Goal: Task Accomplishment & Management: Manage account settings

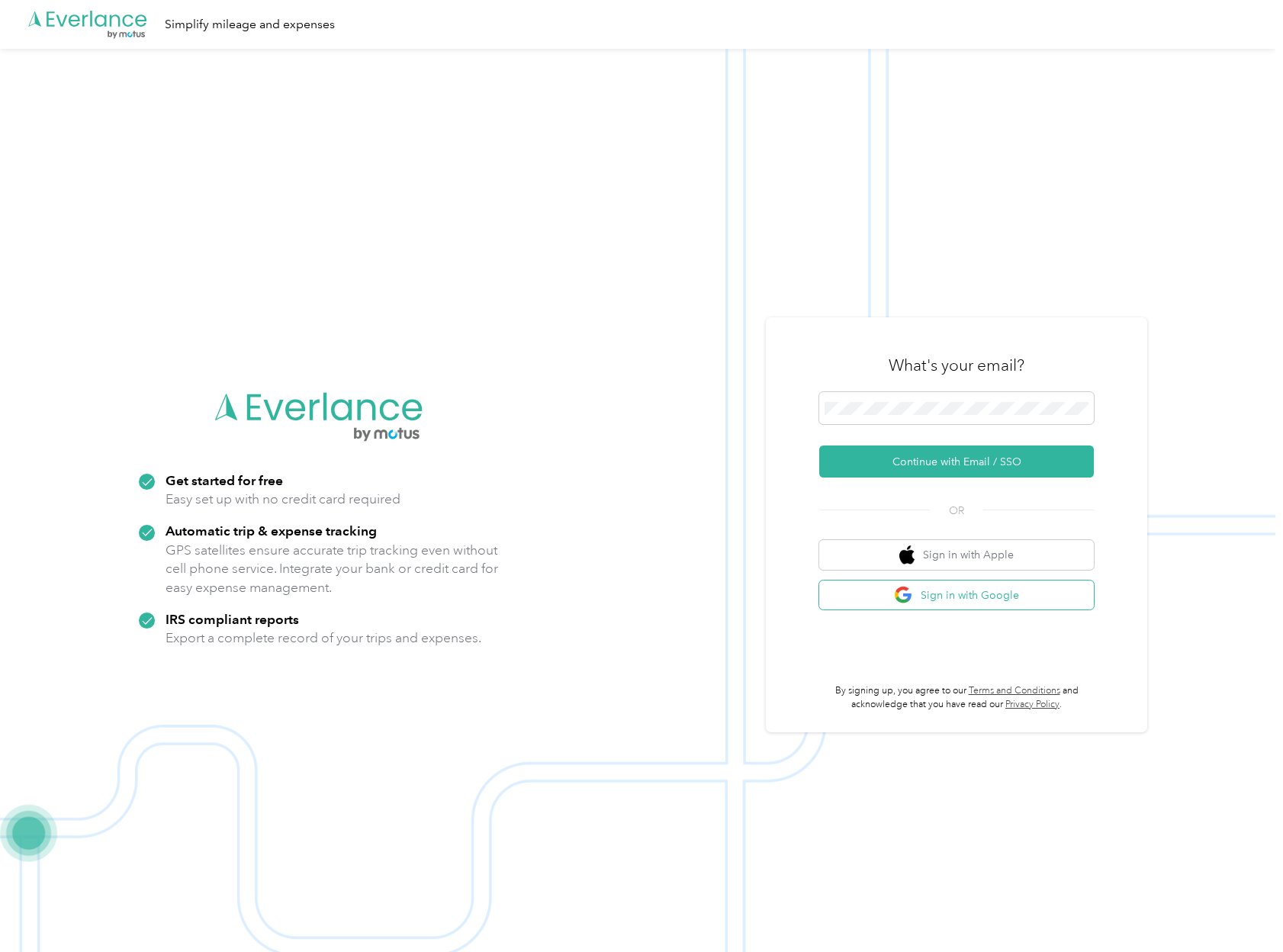
click at [981, 589] on button "Sign in with Google" at bounding box center [956, 595] width 274 height 29
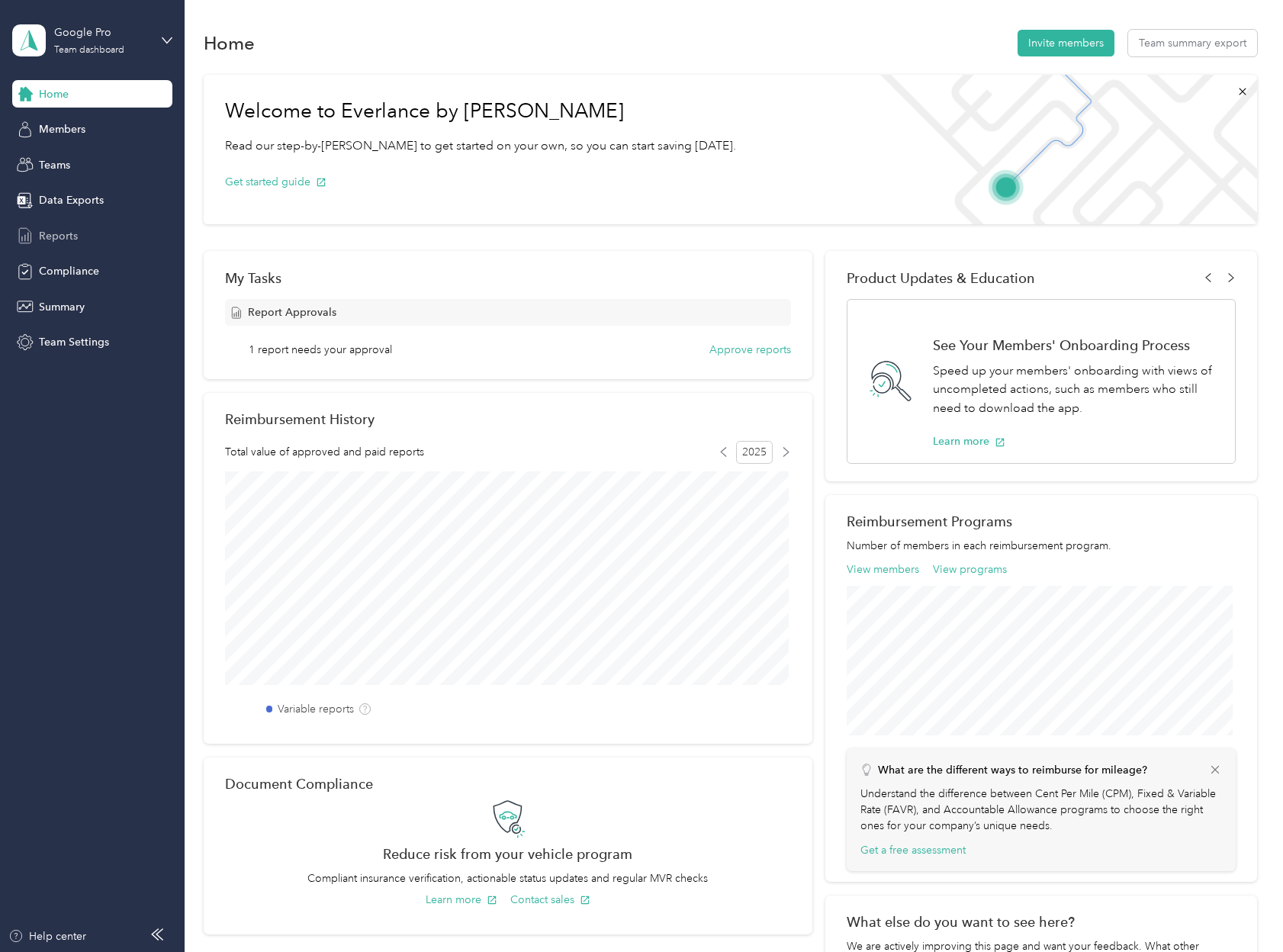
click at [106, 243] on div "Reports" at bounding box center [91, 235] width 160 height 28
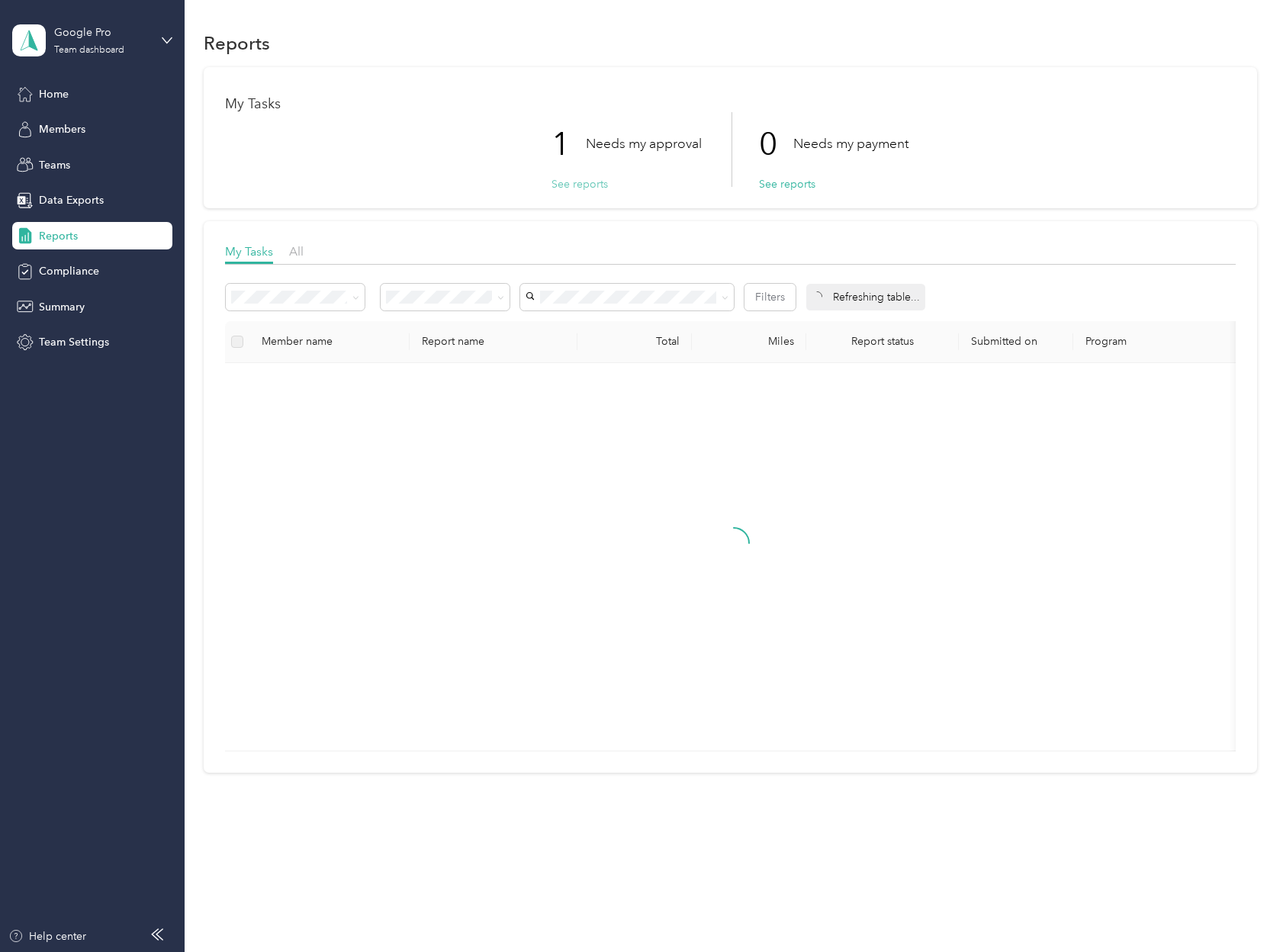
click at [595, 185] on button "See reports" at bounding box center [579, 185] width 56 height 16
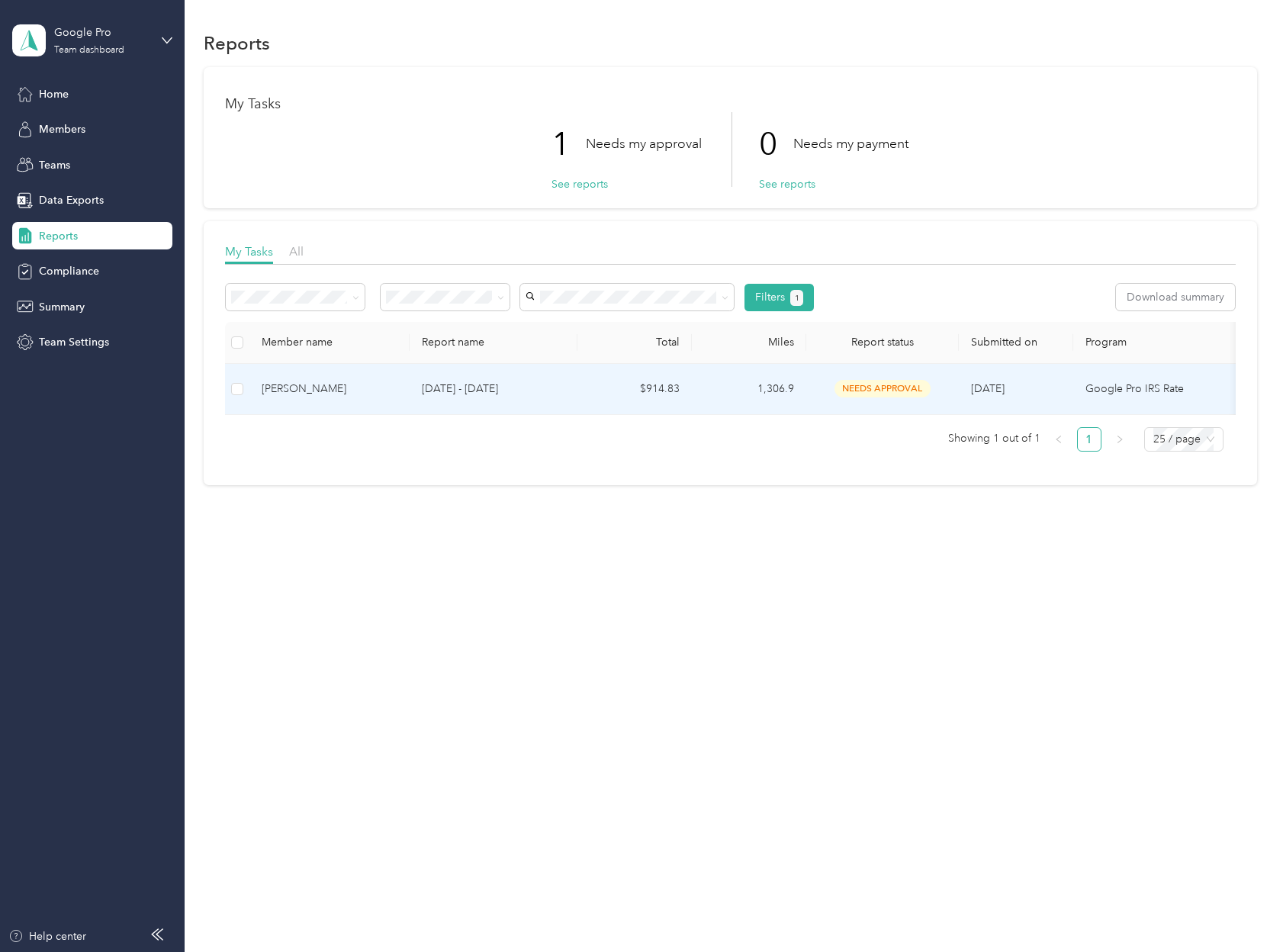
click at [402, 374] on td "Caitlin Reid" at bounding box center [329, 390] width 160 height 51
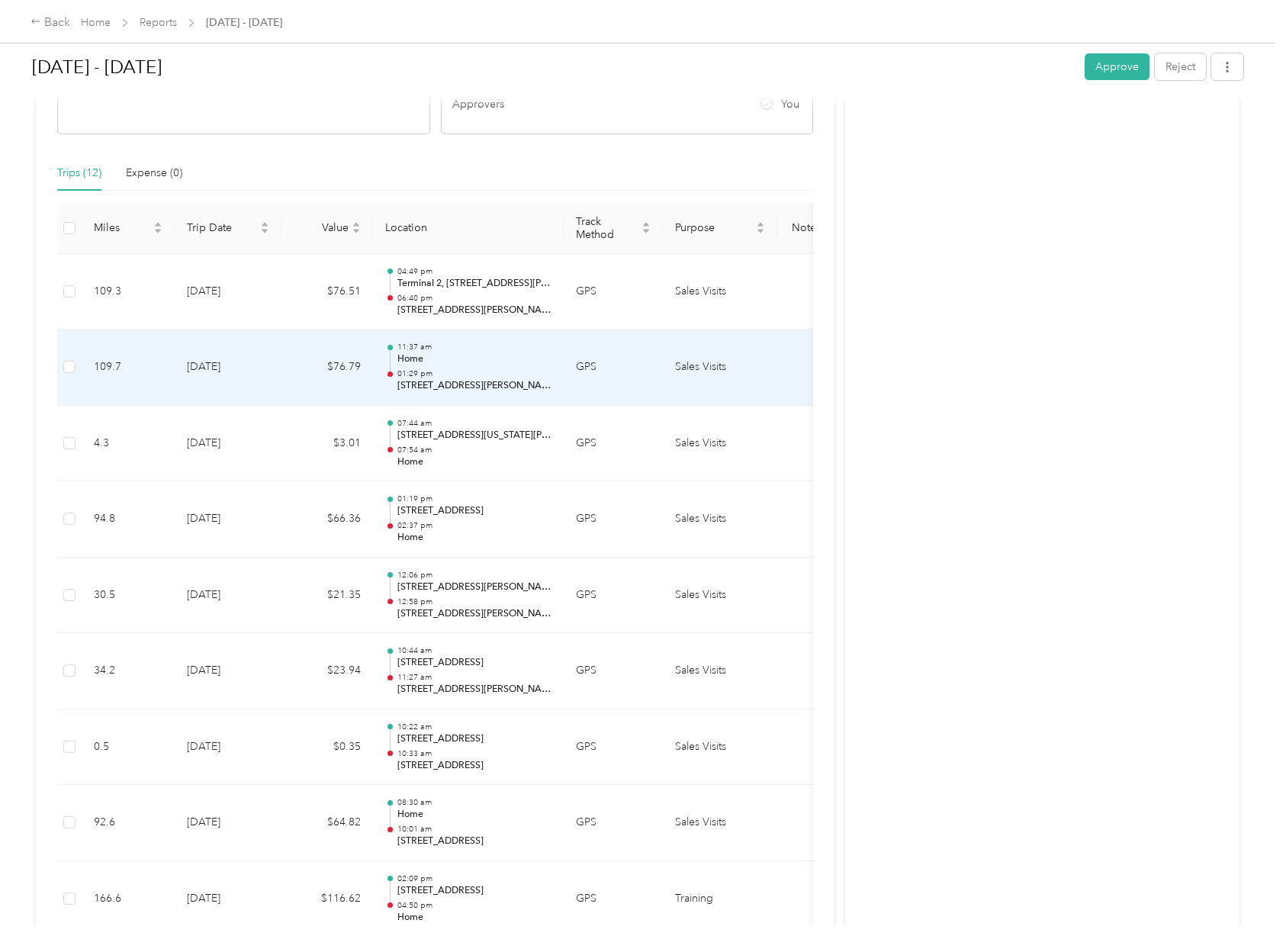
scroll to position [307, 0]
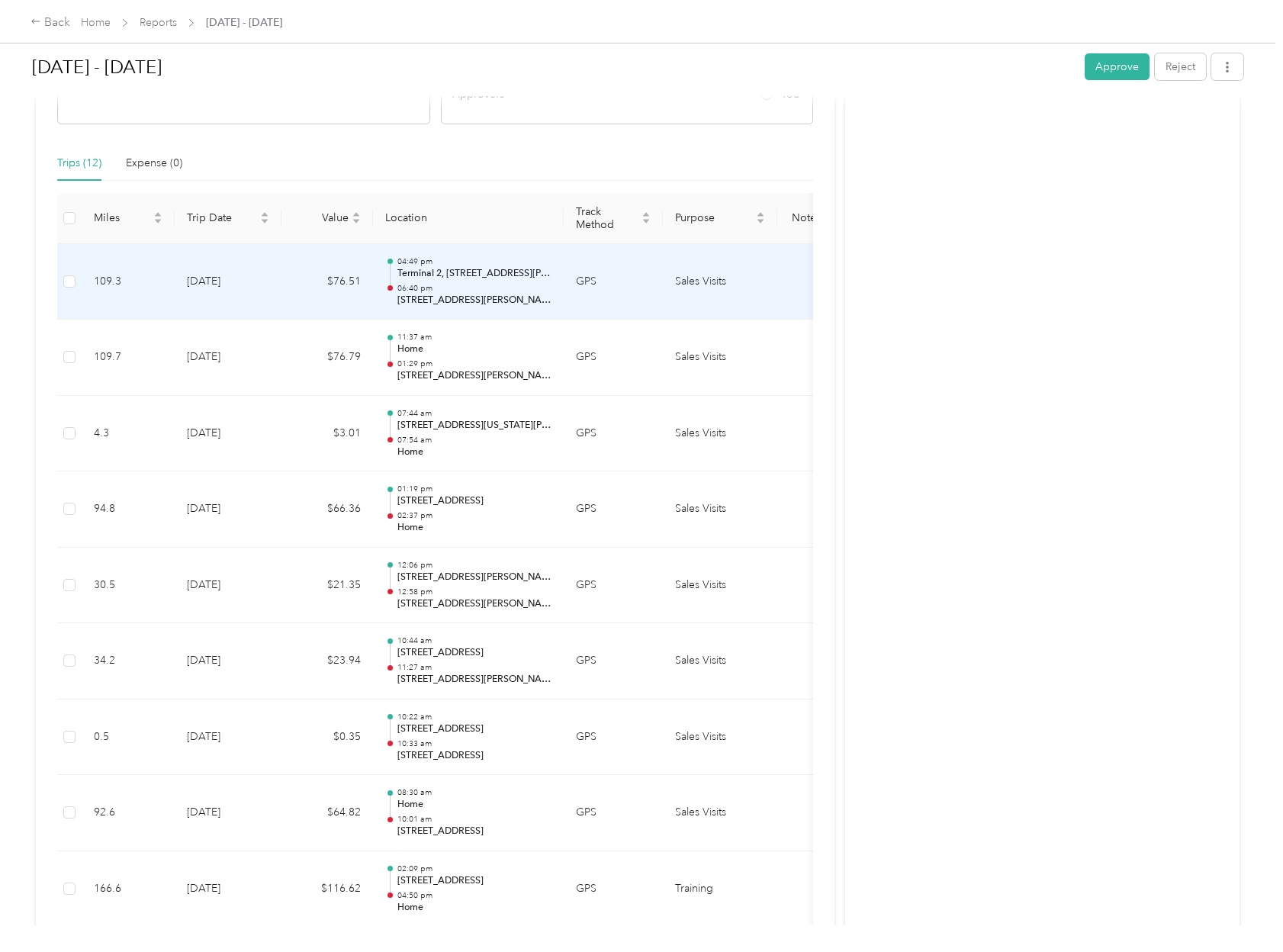
click at [255, 290] on td "9-24-2025" at bounding box center [228, 282] width 107 height 76
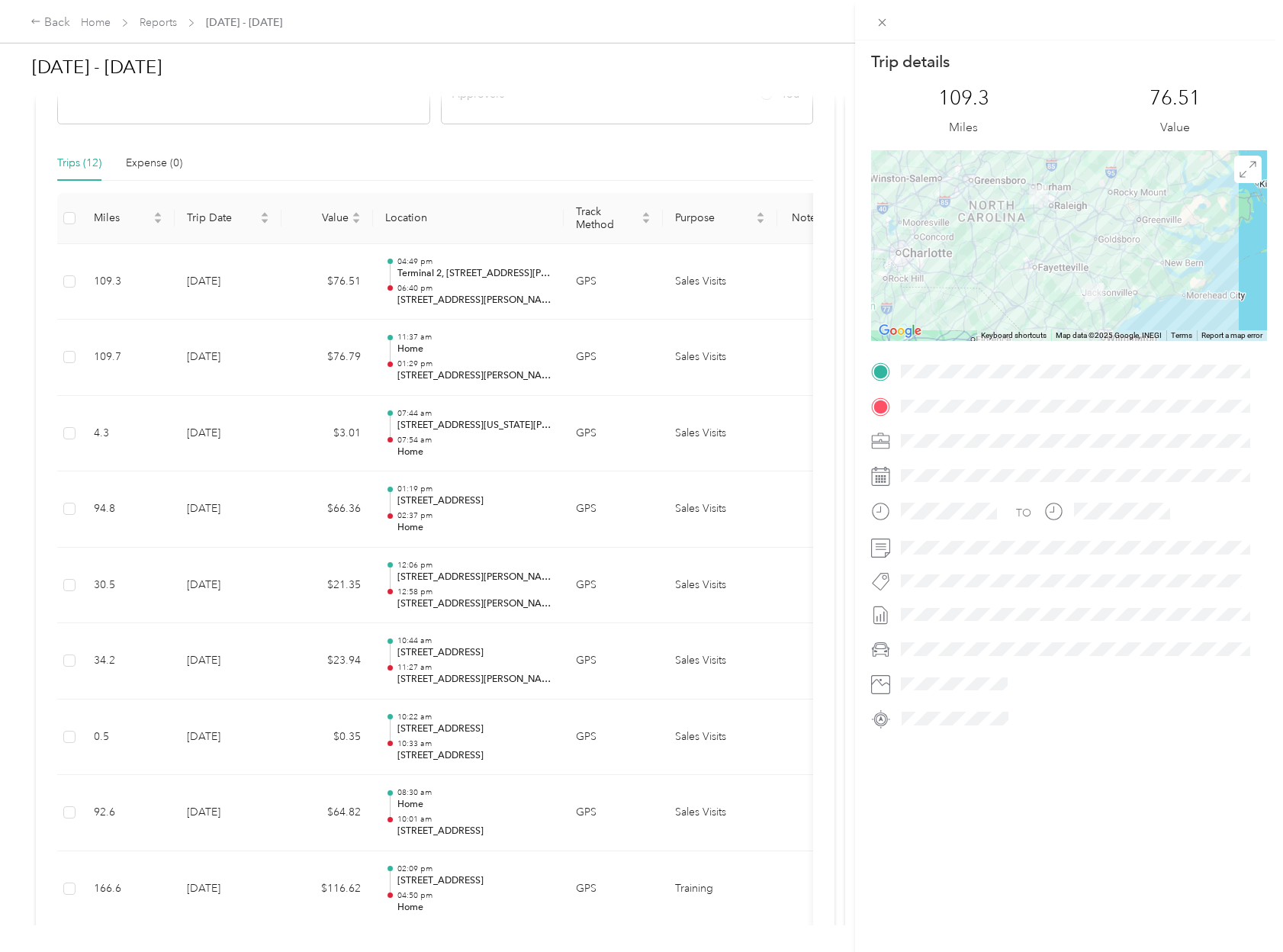
click at [232, 353] on div "Trip details This trip cannot be edited because it is either under review, appr…" at bounding box center [641, 476] width 1283 height 952
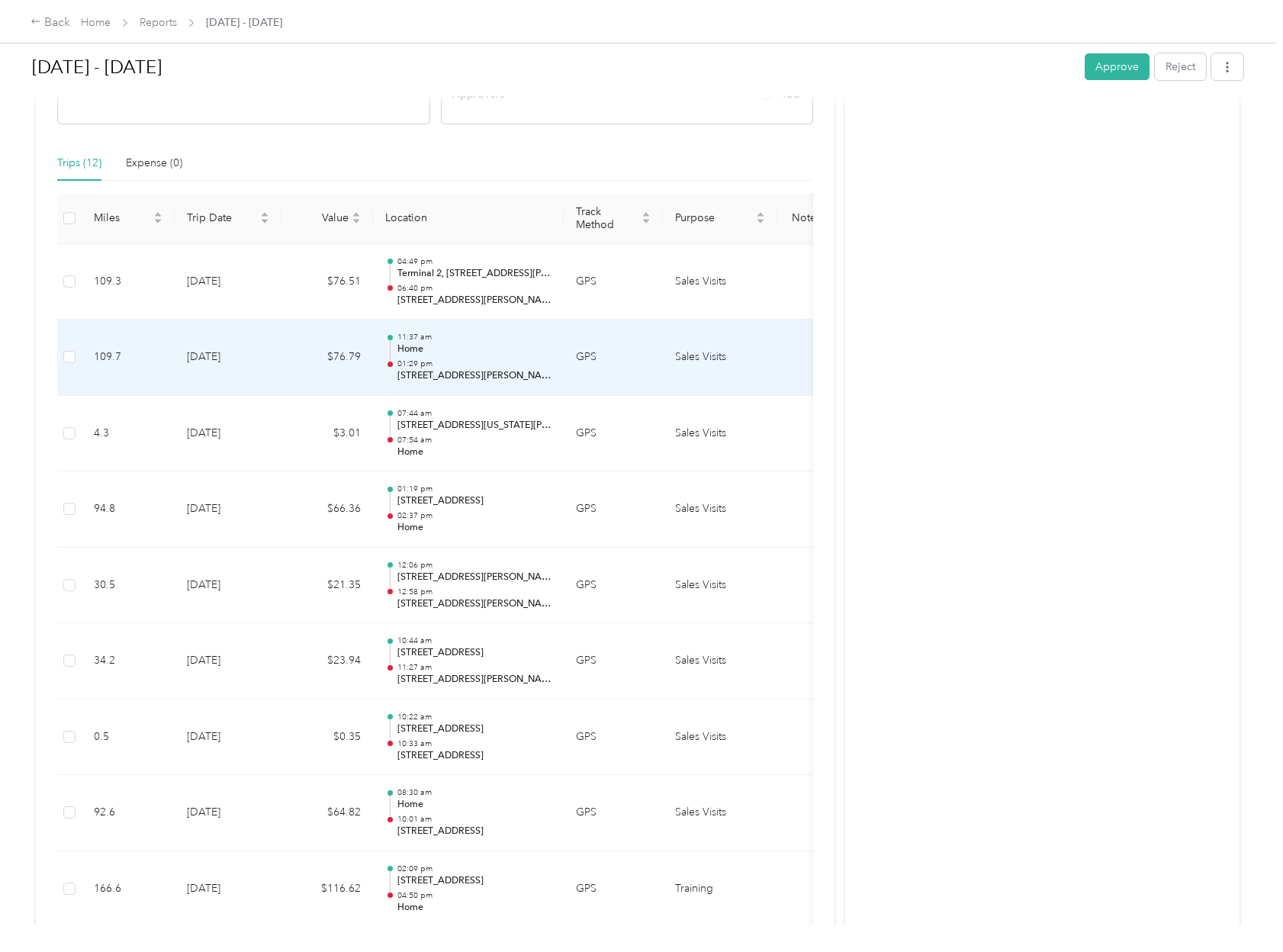
click at [222, 363] on td "9-22-2025" at bounding box center [228, 358] width 107 height 76
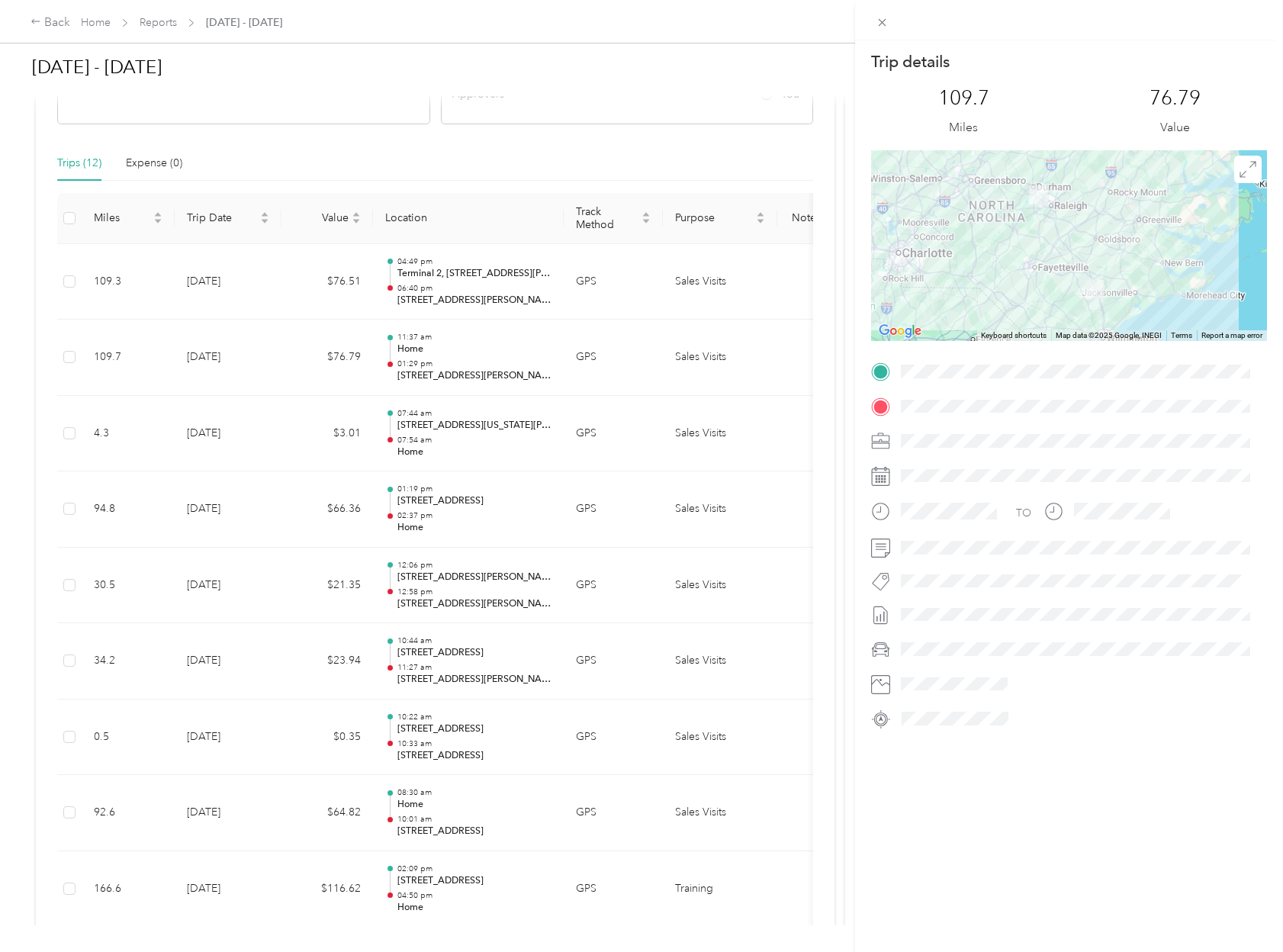
click at [266, 869] on div "Trip details This trip cannot be edited because it is either under review, appr…" at bounding box center [641, 476] width 1283 height 952
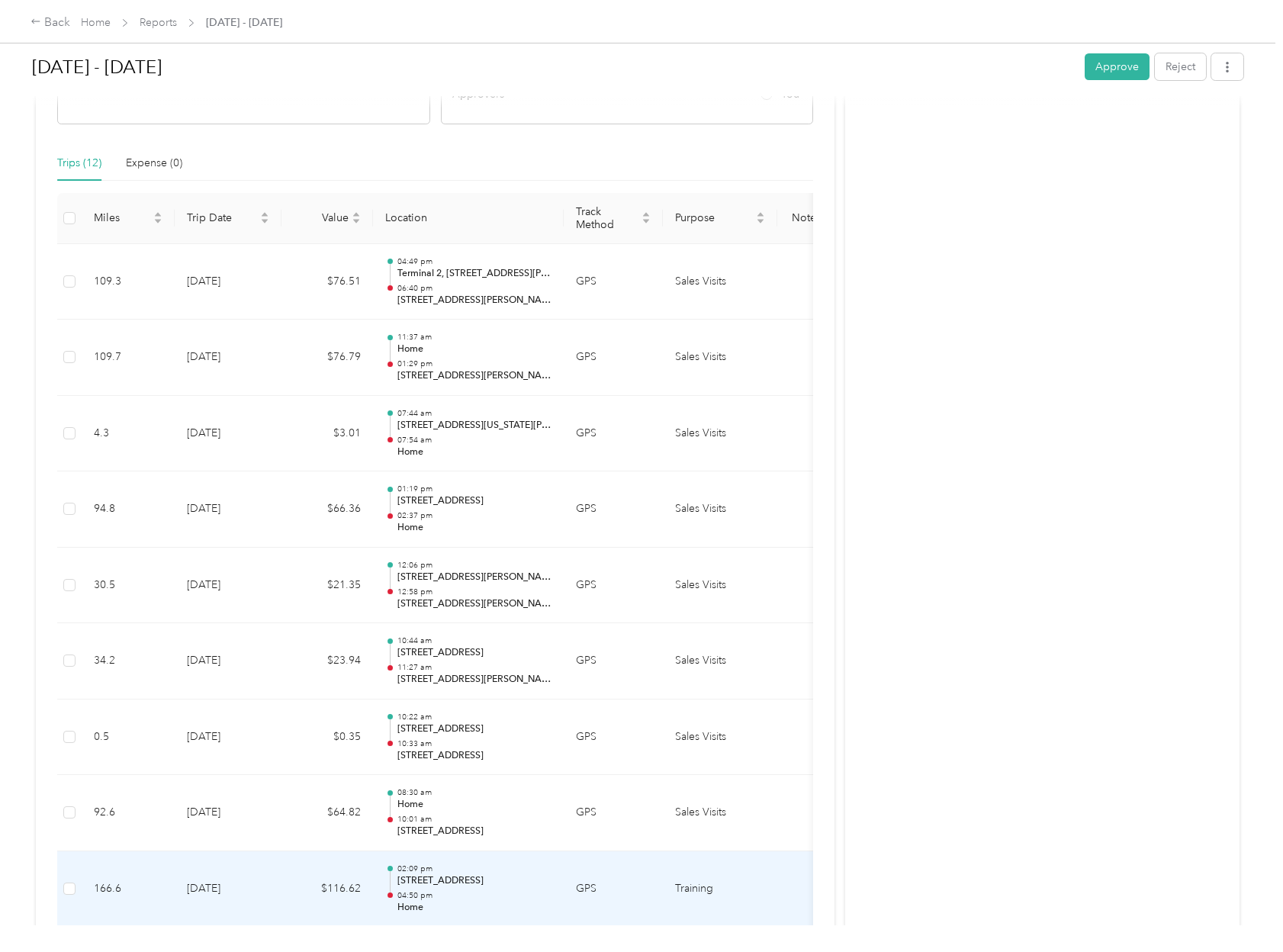
click at [263, 863] on td "9-17-2025" at bounding box center [228, 889] width 107 height 76
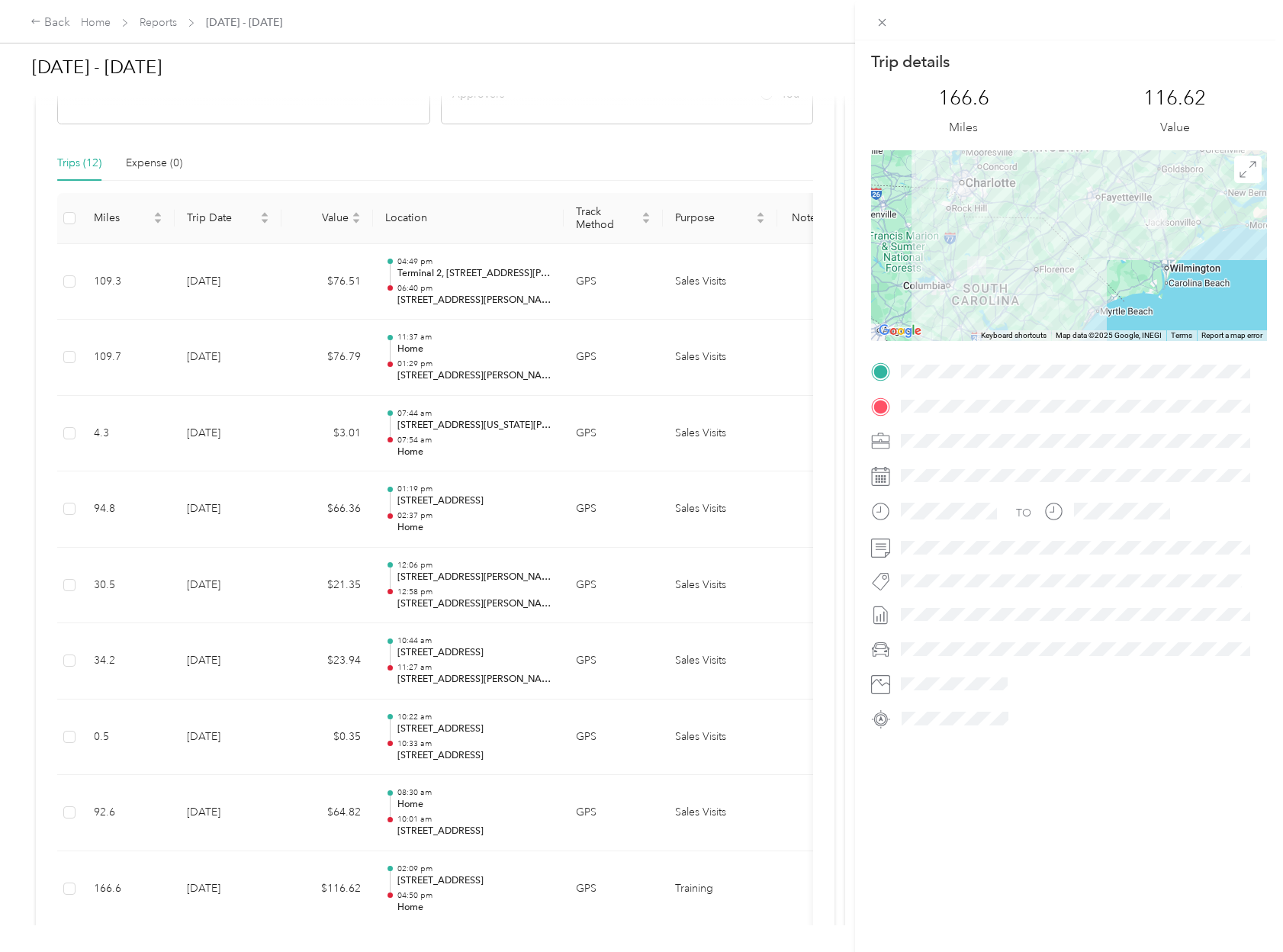
click at [284, 512] on div "Trip details This trip cannot be edited because it is either under review, appr…" at bounding box center [641, 476] width 1283 height 952
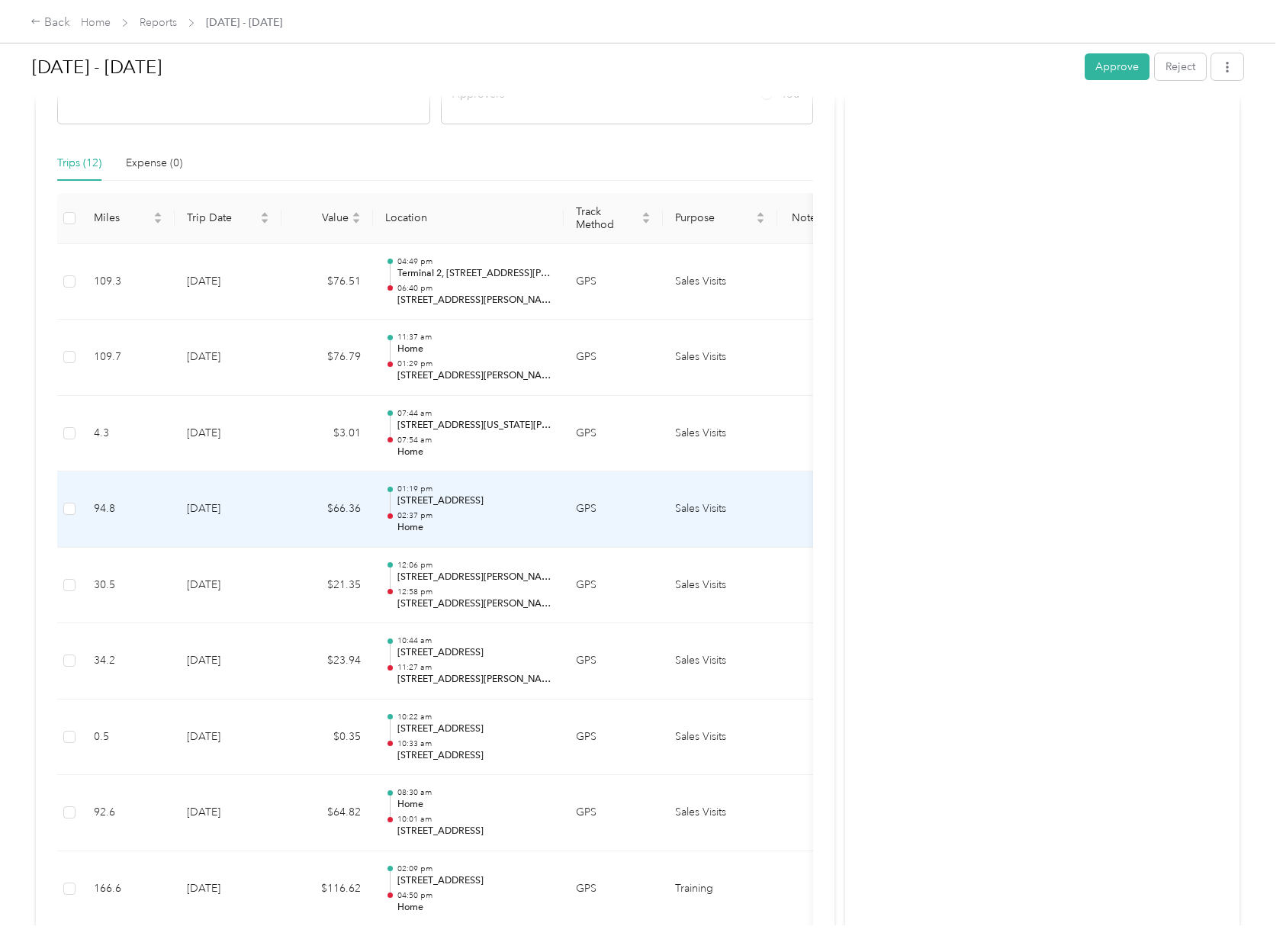
click at [260, 512] on td "9-19-2025" at bounding box center [228, 510] width 107 height 76
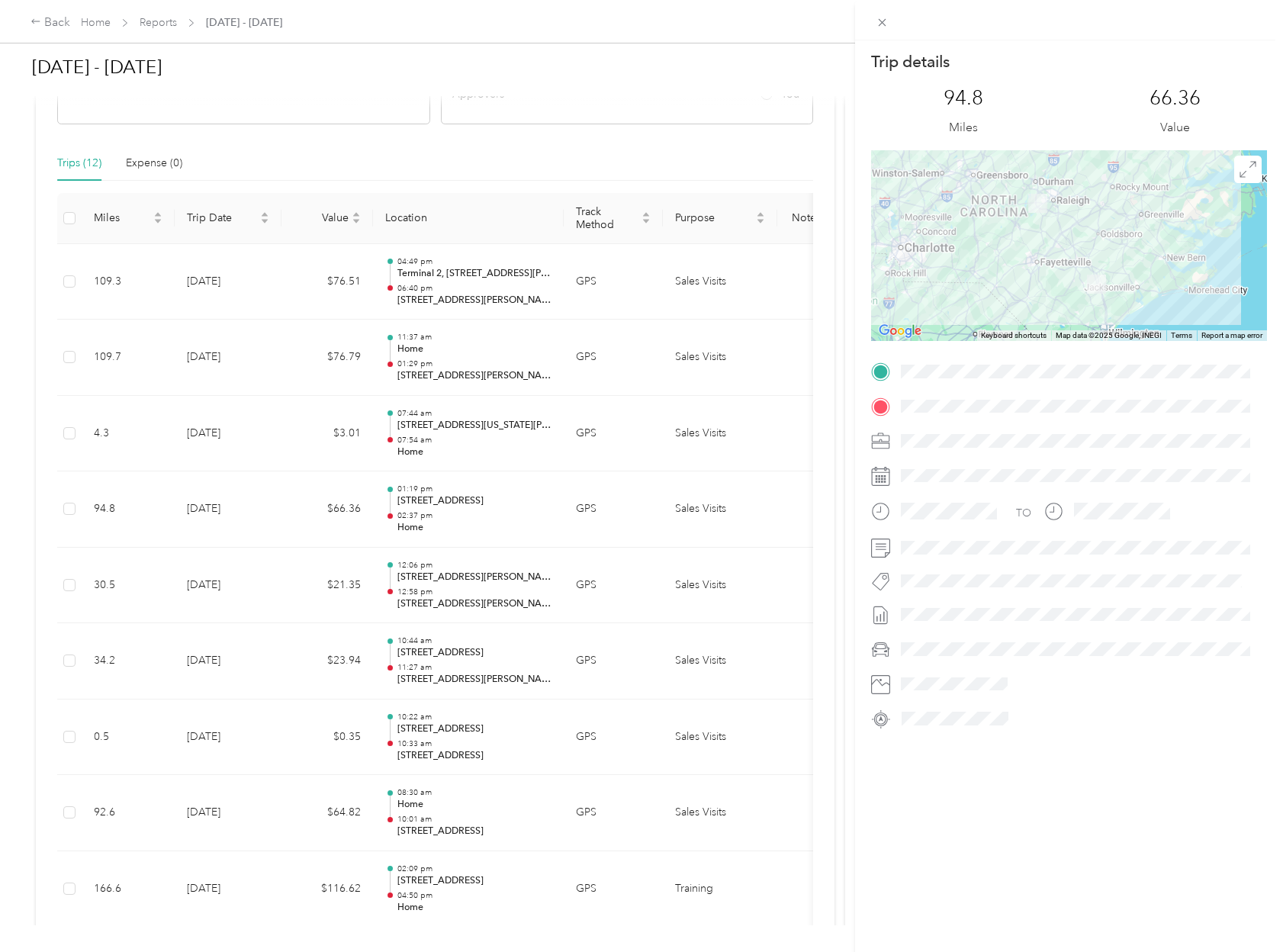
click at [441, 168] on div "Trip details This trip cannot be edited because it is either under review, appr…" at bounding box center [641, 476] width 1283 height 952
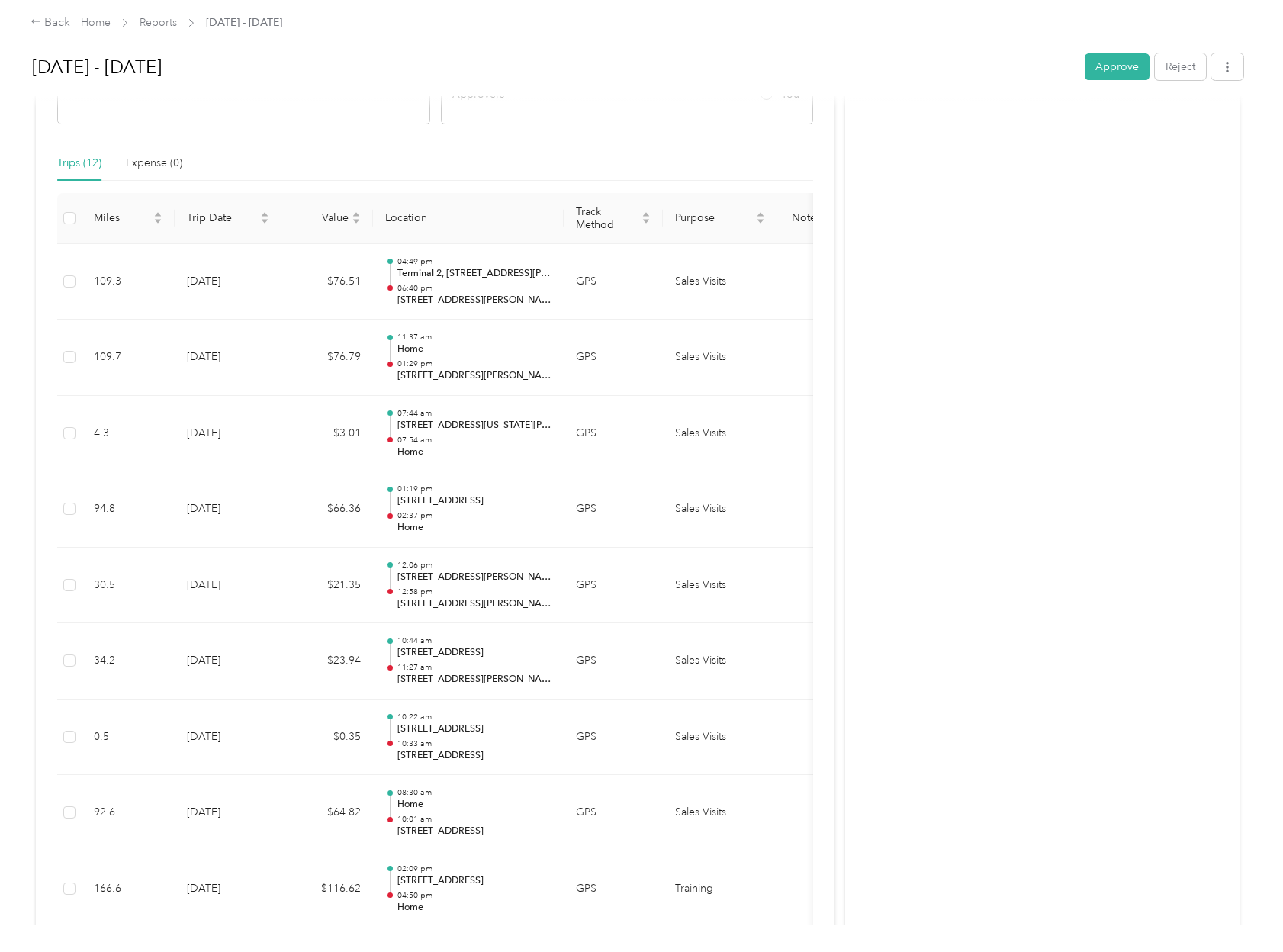
scroll to position [0, 0]
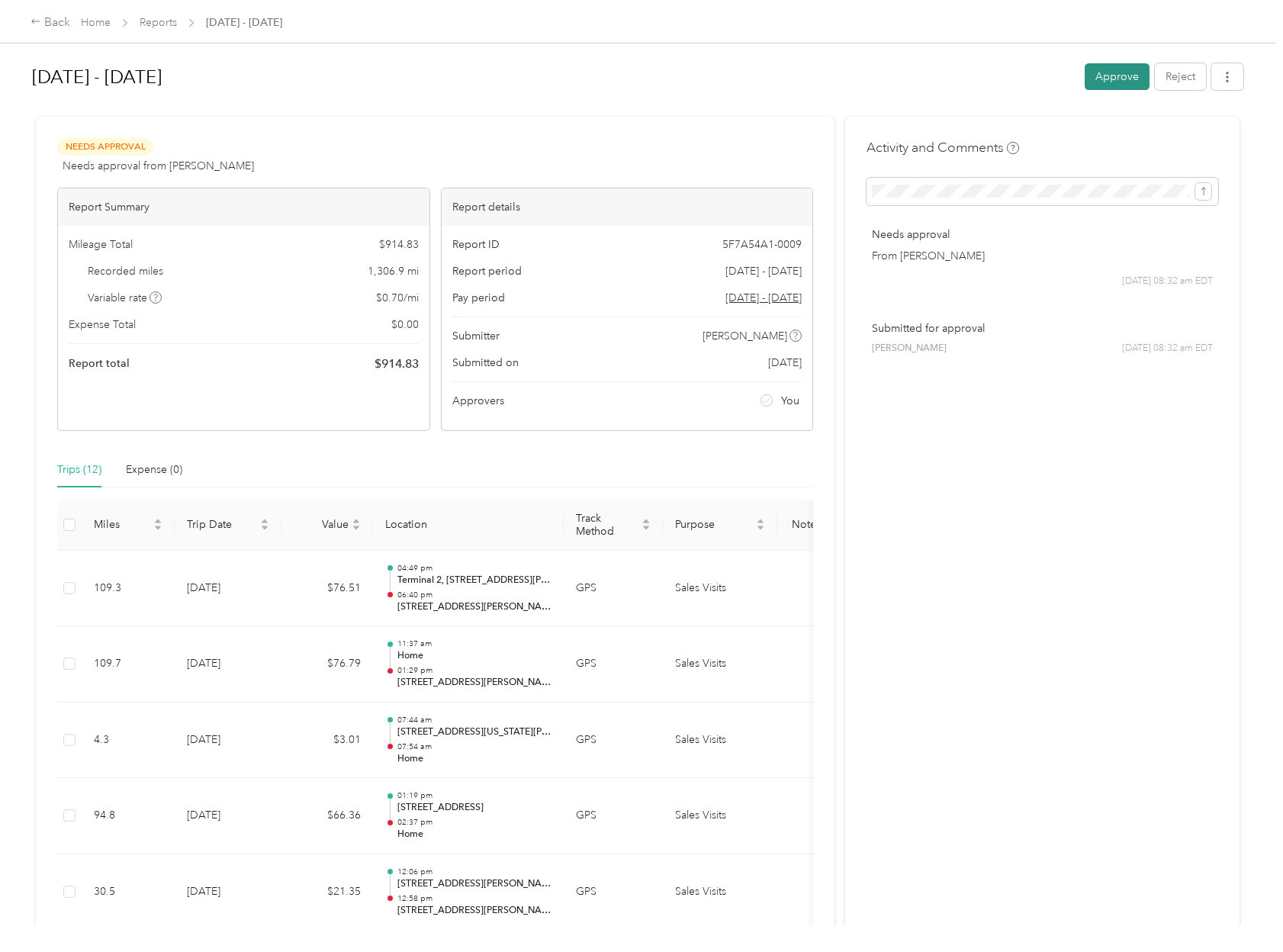
click at [1098, 80] on button "Approve" at bounding box center [1118, 77] width 65 height 27
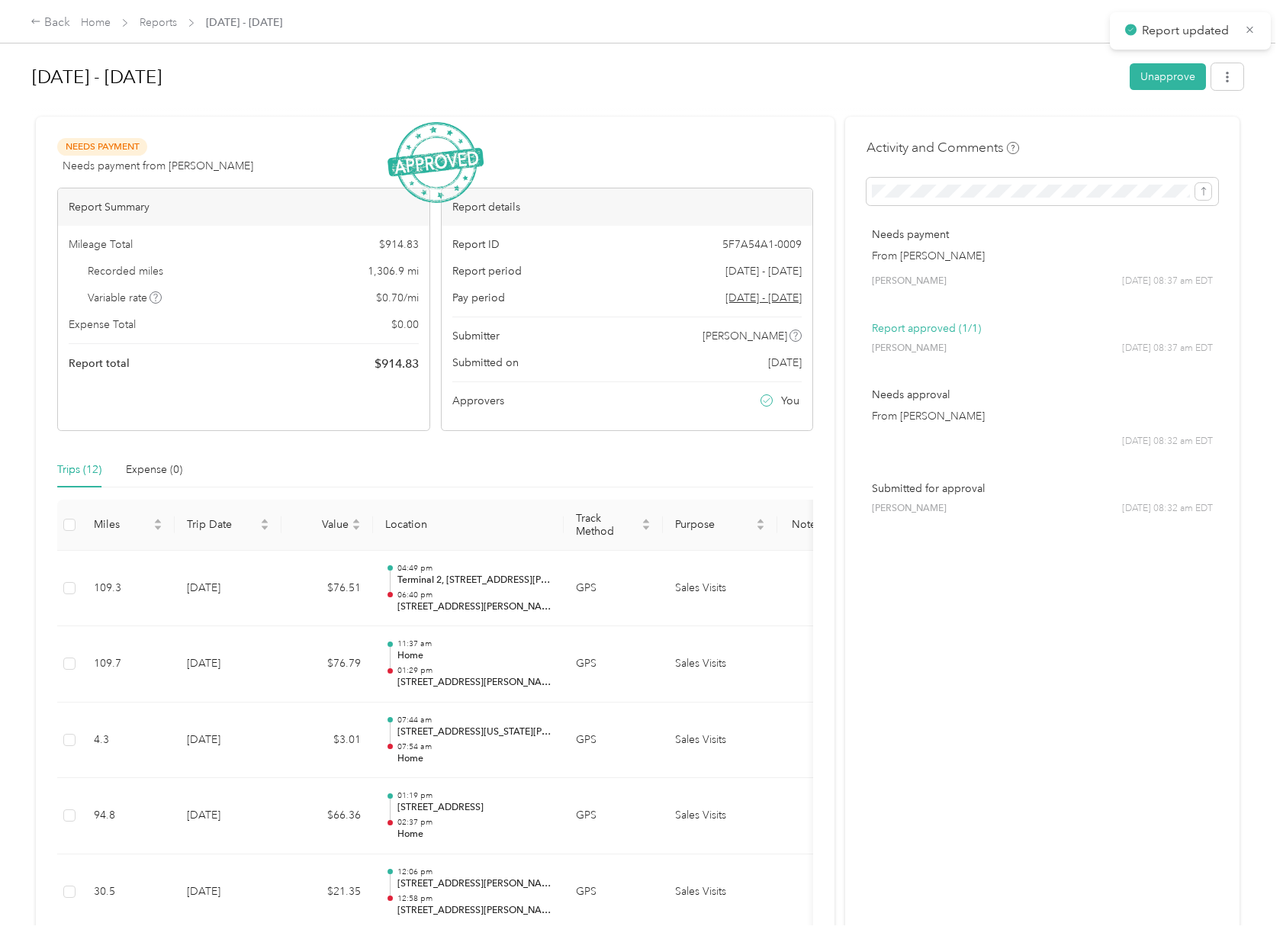
click at [160, 14] on div "Back Home Reports Sep 16 - 30, 2025" at bounding box center [156, 22] width 252 height 18
click at [160, 15] on span "Reports" at bounding box center [158, 22] width 37 height 16
click at [163, 22] on link "Reports" at bounding box center [158, 22] width 37 height 13
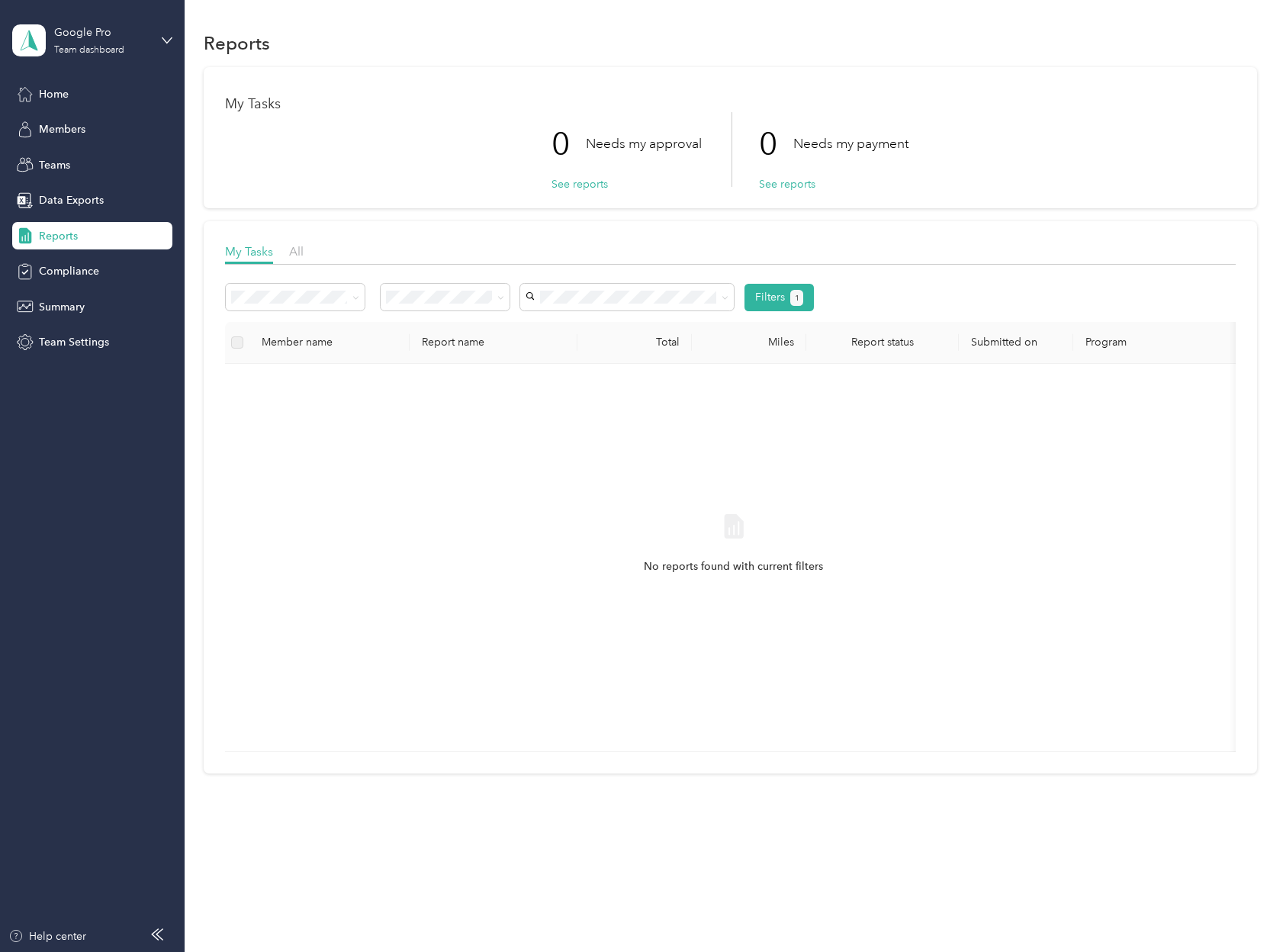
click at [449, 328] on li "All" at bounding box center [445, 323] width 130 height 27
click at [593, 177] on button "See reports" at bounding box center [579, 185] width 56 height 16
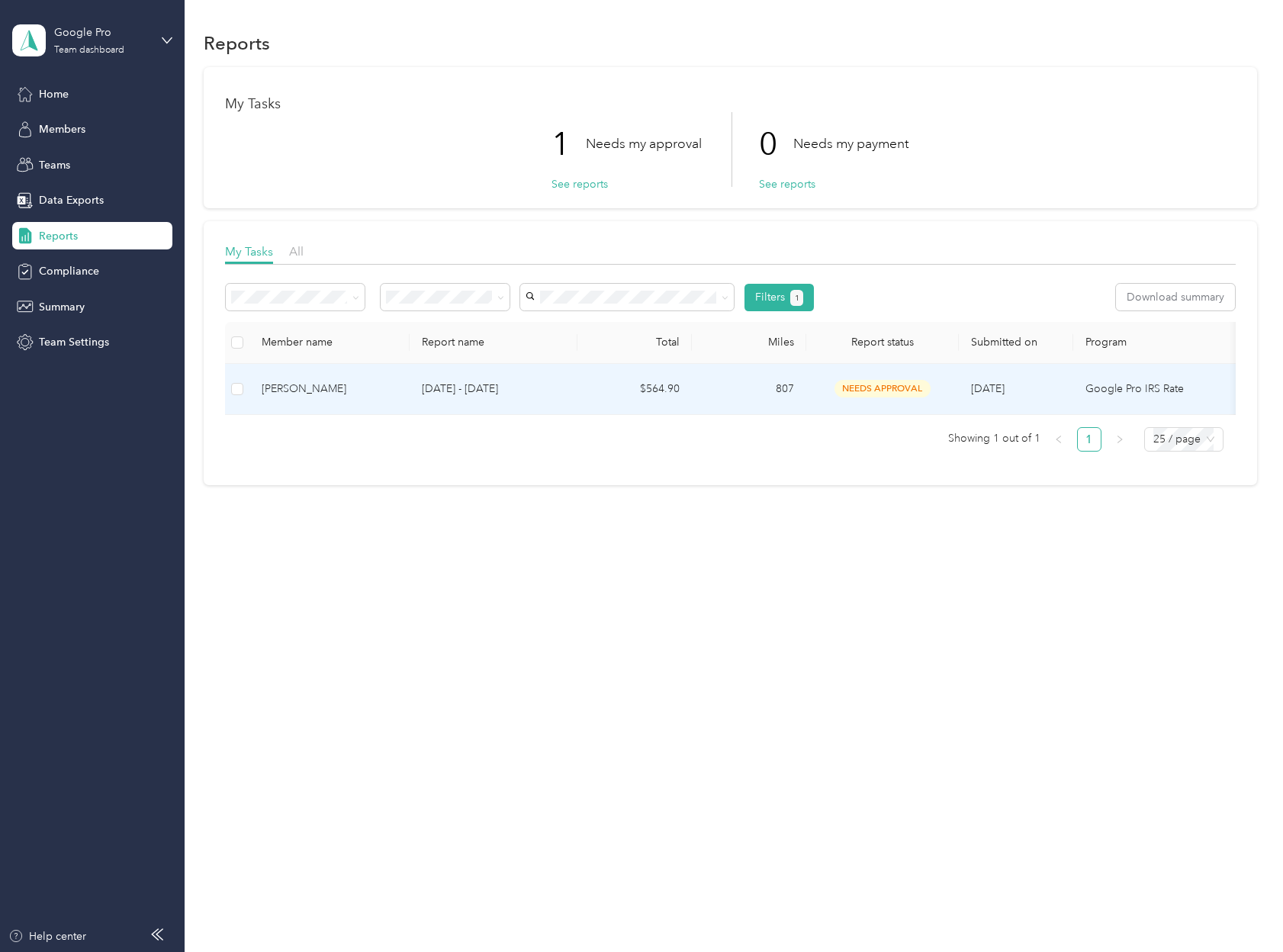
click at [562, 404] on td "Sep 16 - 30, 2025" at bounding box center [493, 390] width 168 height 51
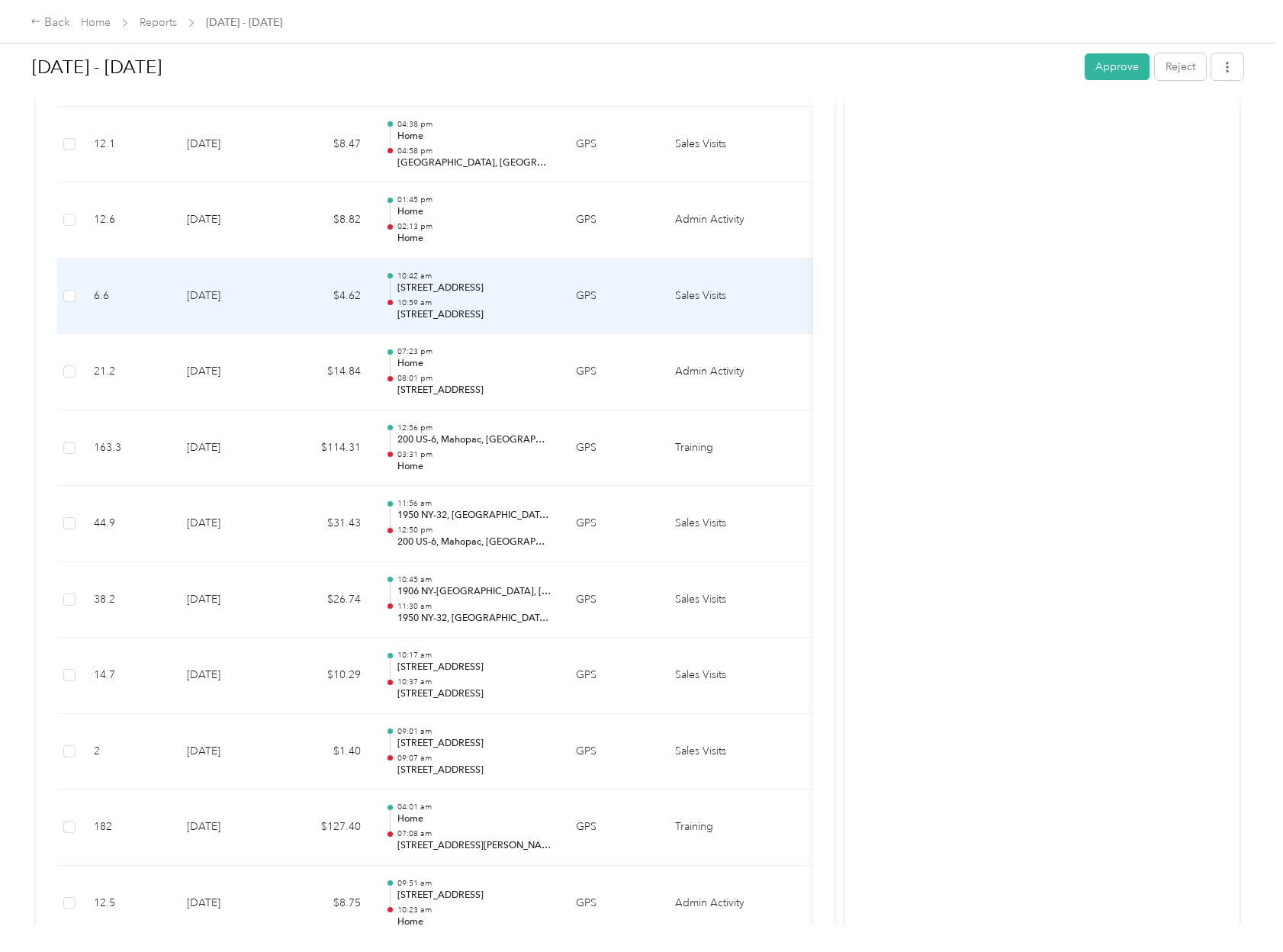
scroll to position [1164, 0]
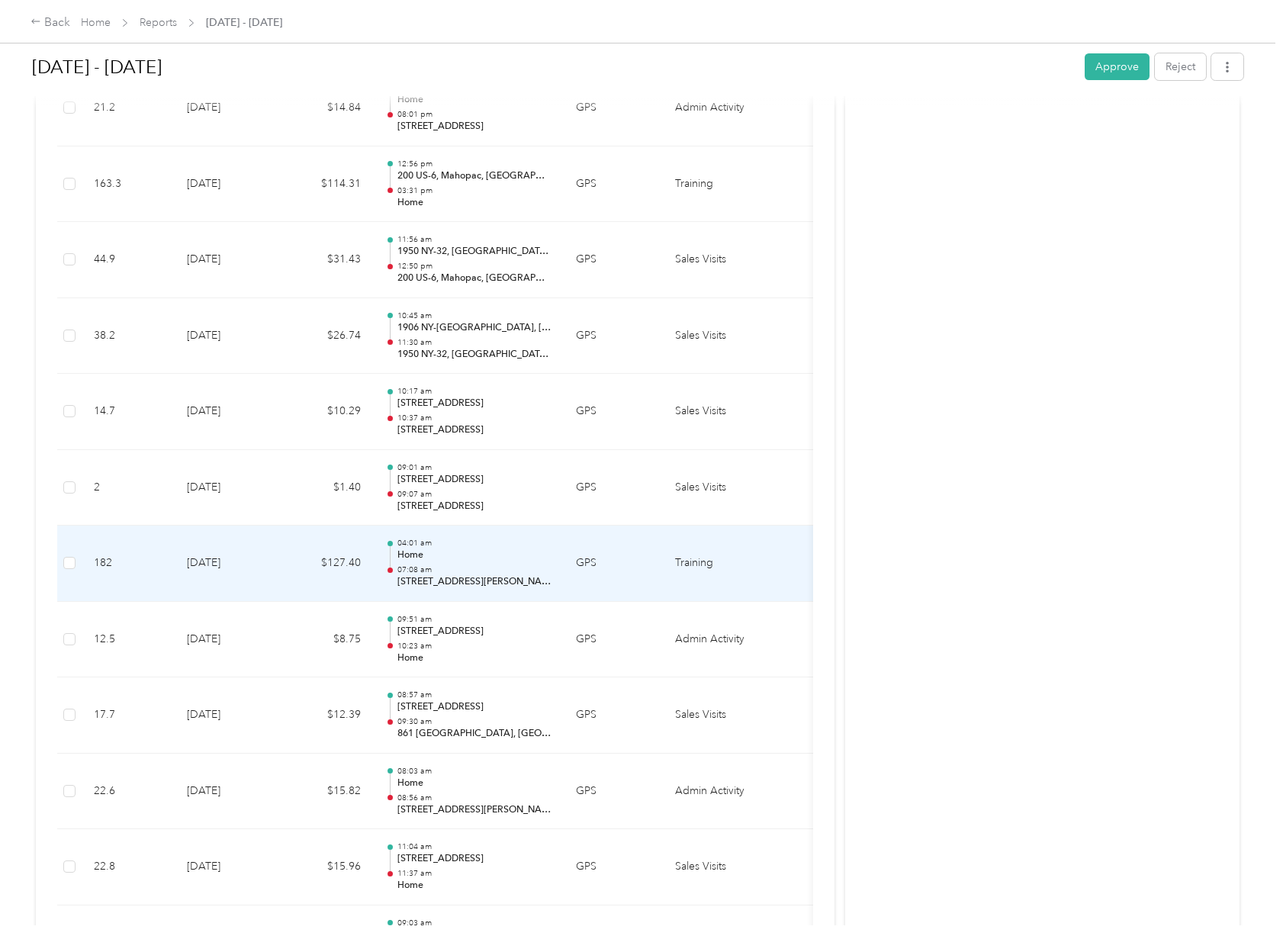
click at [279, 589] on td "9-23-2025" at bounding box center [228, 564] width 107 height 76
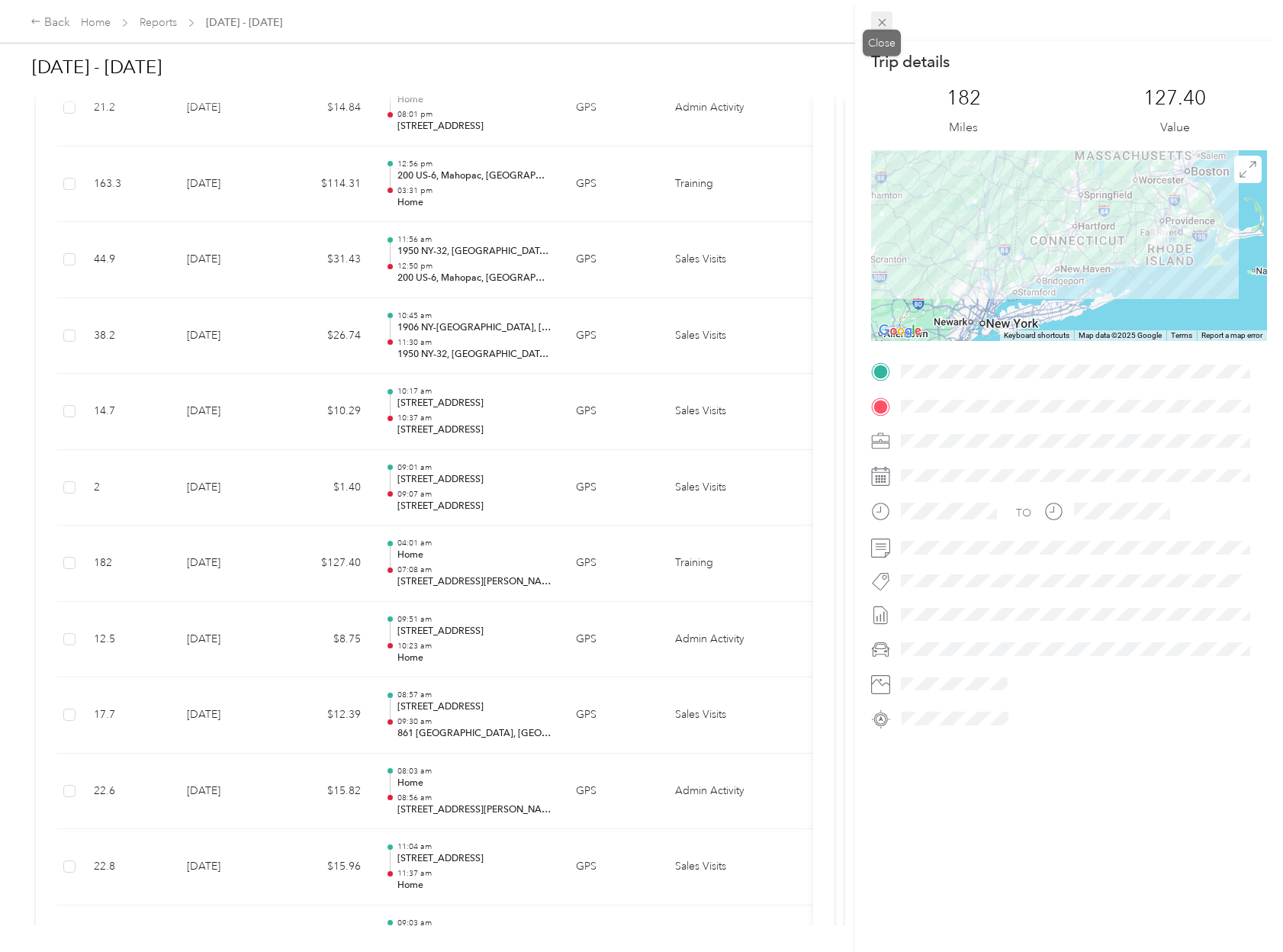
click at [878, 17] on icon at bounding box center [882, 22] width 13 height 13
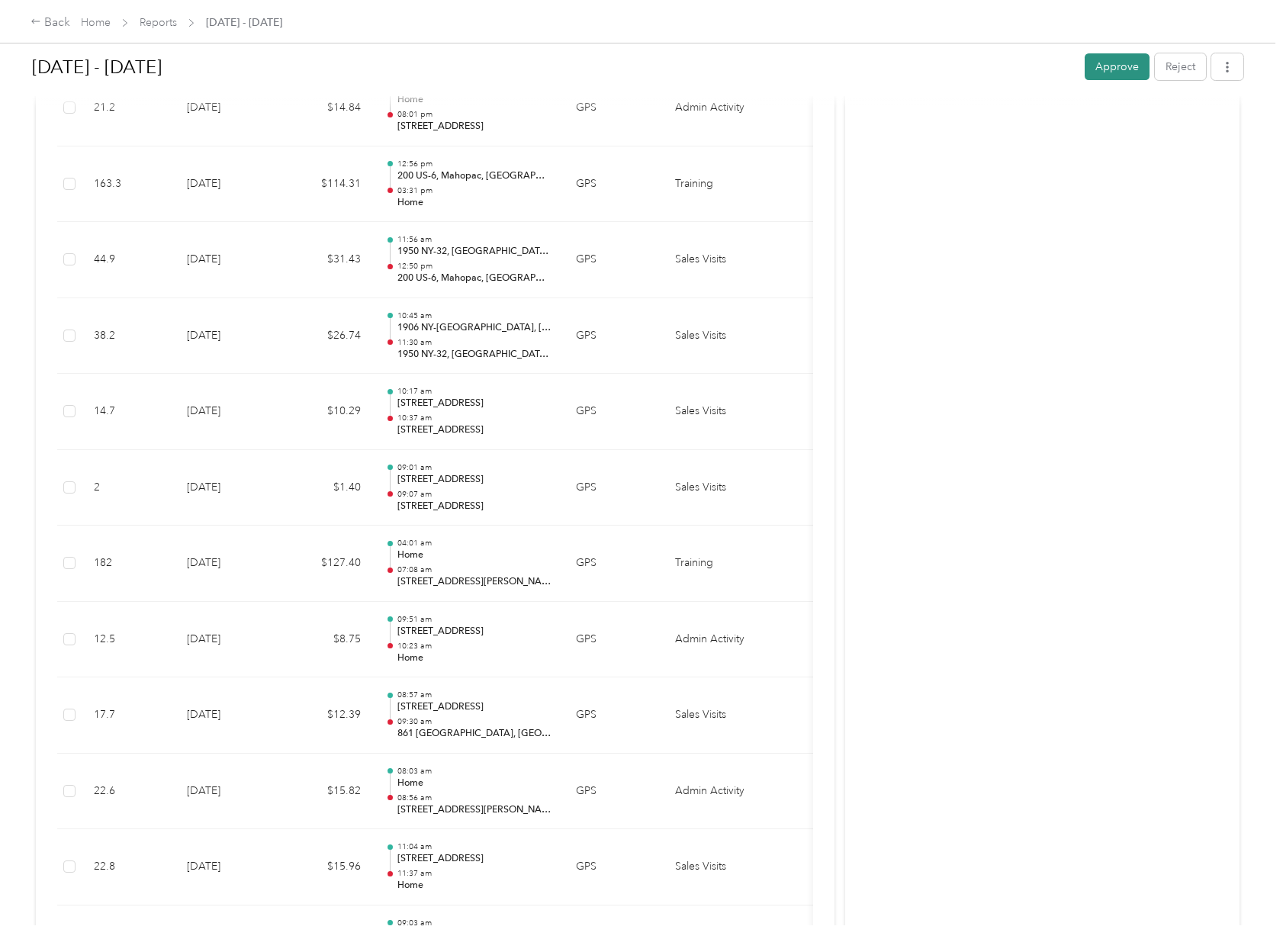
click at [1124, 64] on button "Approve" at bounding box center [1118, 67] width 65 height 27
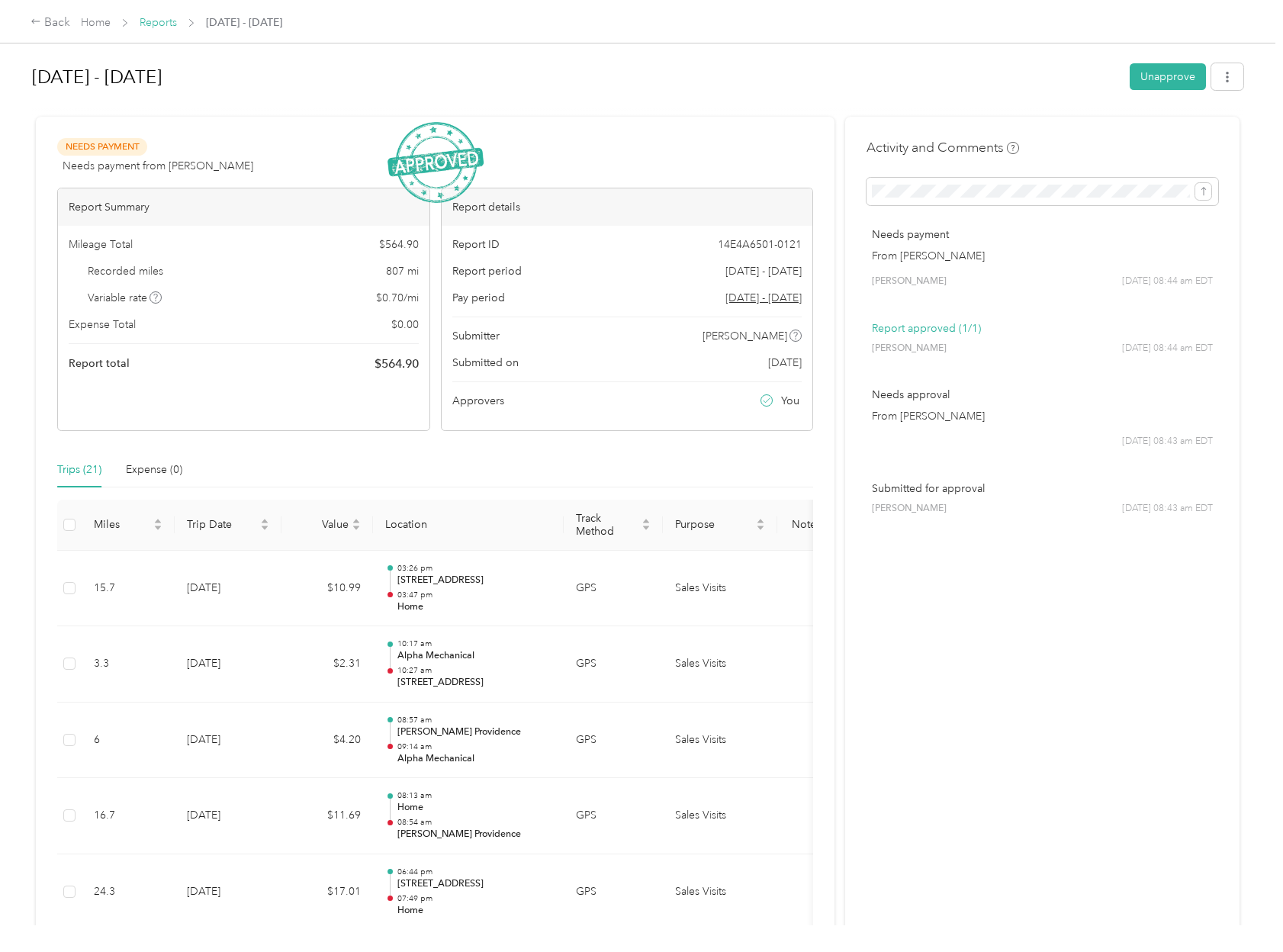
click at [154, 20] on link "Reports" at bounding box center [158, 22] width 37 height 13
